Goal: Entertainment & Leisure: Consume media (video, audio)

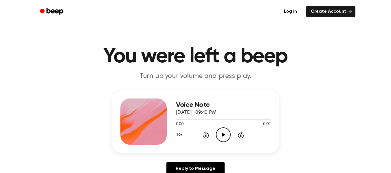
click at [224, 135] on icon at bounding box center [223, 135] width 3 height 4
drag, startPoint x: 287, startPoint y: 101, endPoint x: 239, endPoint y: 139, distance: 61.4
click at [239, 139] on div "Voice Note September 17, 2025 · 09:40 PM 0:01 0:01 Your browser does not suppor…" at bounding box center [195, 136] width 377 height 90
click at [259, 97] on div "Voice Note September 17, 2025 · 09:40 PM 0:01 0:01 Your browser does not suppor…" at bounding box center [195, 122] width 167 height 63
click at [228, 133] on icon "Play Audio" at bounding box center [223, 135] width 15 height 15
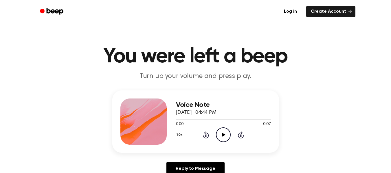
click at [224, 133] on icon "Play Audio" at bounding box center [223, 135] width 15 height 15
click at [186, 120] on div at bounding box center [223, 119] width 95 height 5
drag, startPoint x: 185, startPoint y: 120, endPoint x: 159, endPoint y: 127, distance: 27.5
click at [159, 127] on div "Voice Note [DATE] · 04:44 PM 0:00 0:07 Your browser does not support the [objec…" at bounding box center [195, 122] width 167 height 63
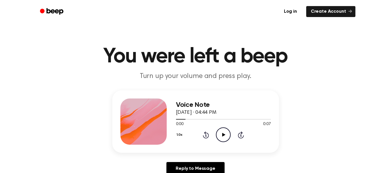
click at [208, 135] on icon at bounding box center [206, 135] width 6 height 7
click at [218, 133] on icon "Play Audio" at bounding box center [223, 135] width 15 height 15
click at [217, 136] on icon "Play Audio" at bounding box center [223, 135] width 15 height 15
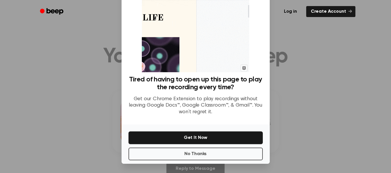
scroll to position [37, 0]
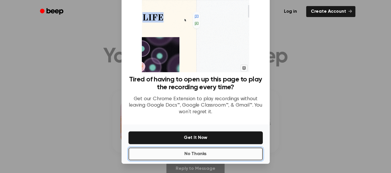
click at [218, 153] on button "No Thanks" at bounding box center [196, 154] width 134 height 13
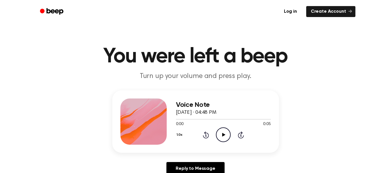
click at [224, 134] on icon "Play Audio" at bounding box center [223, 135] width 15 height 15
click at [222, 134] on icon at bounding box center [223, 135] width 3 height 4
